Goal: Book appointment/travel/reservation

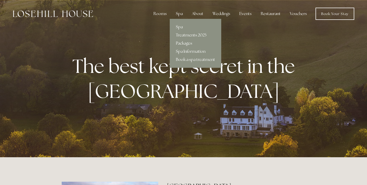
click at [175, 14] on div "Spa" at bounding box center [179, 14] width 15 height 10
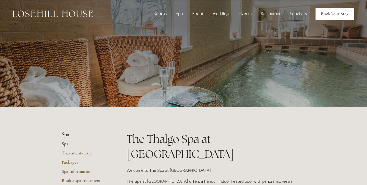
click at [328, 15] on link "Book Your Stay" at bounding box center [334, 14] width 39 height 12
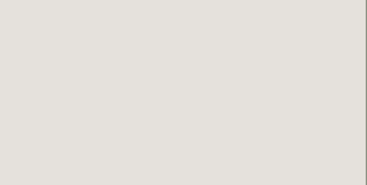
scroll to position [192, 1]
